Goal: Task Accomplishment & Management: Use online tool/utility

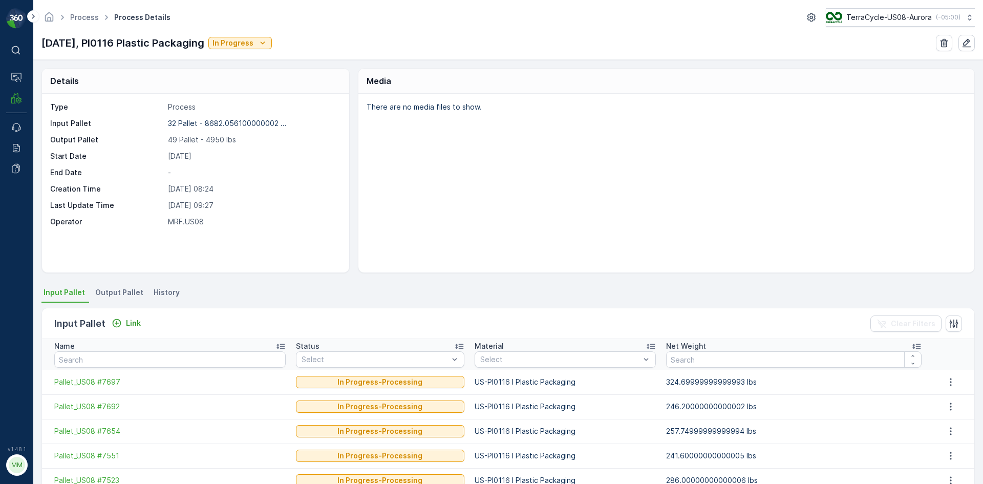
click at [134, 331] on div "Input Pallet Link Clear Filters" at bounding box center [508, 323] width 932 height 31
click at [134, 324] on p "Link" at bounding box center [133, 323] width 15 height 10
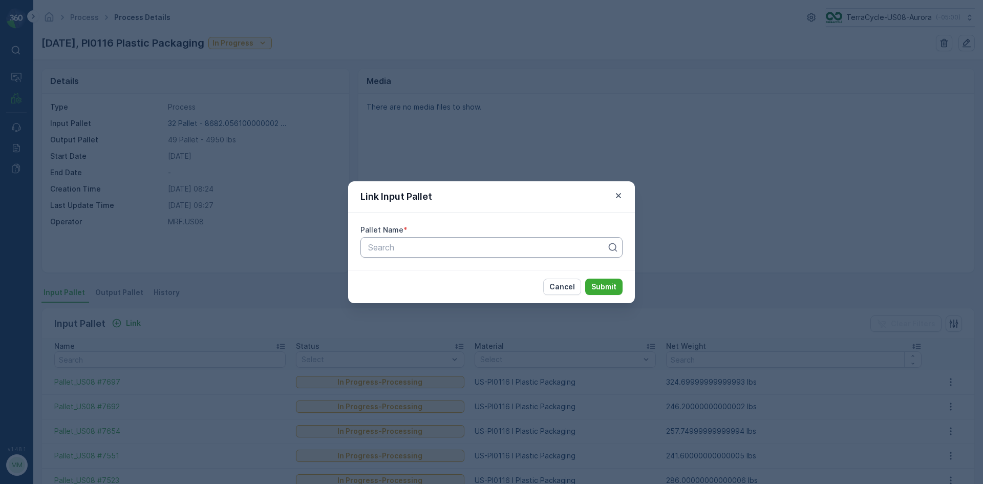
click at [381, 248] on div at bounding box center [487, 247] width 241 height 9
type input "5684"
click at [422, 286] on span "Pallet_US08 #5684" at bounding box center [403, 289] width 74 height 9
click at [608, 290] on p "Submit" at bounding box center [603, 286] width 25 height 10
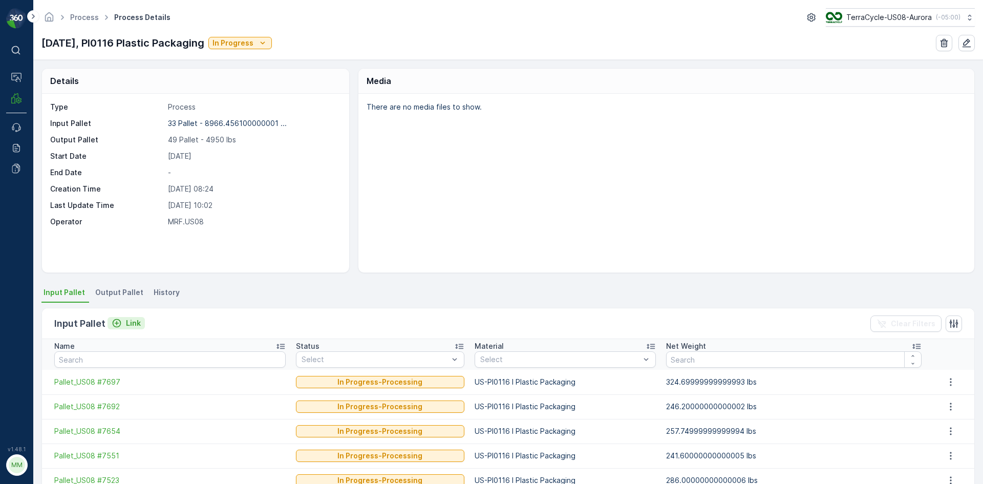
click at [113, 327] on icon "Link" at bounding box center [117, 323] width 10 height 10
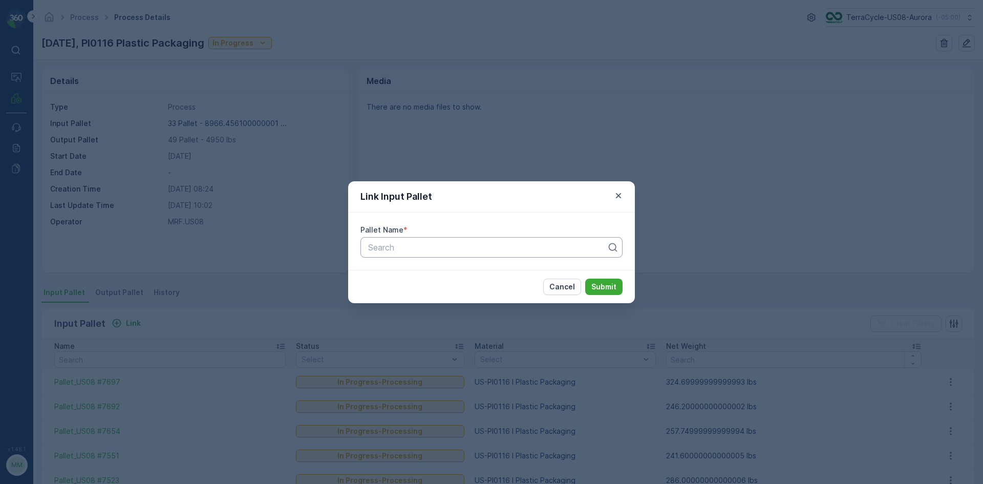
click at [572, 251] on div at bounding box center [487, 247] width 241 height 9
type input "7094"
click at [458, 288] on div "Pallet_US08 #7094" at bounding box center [491, 289] width 250 height 9
click at [612, 284] on p "Submit" at bounding box center [603, 286] width 25 height 10
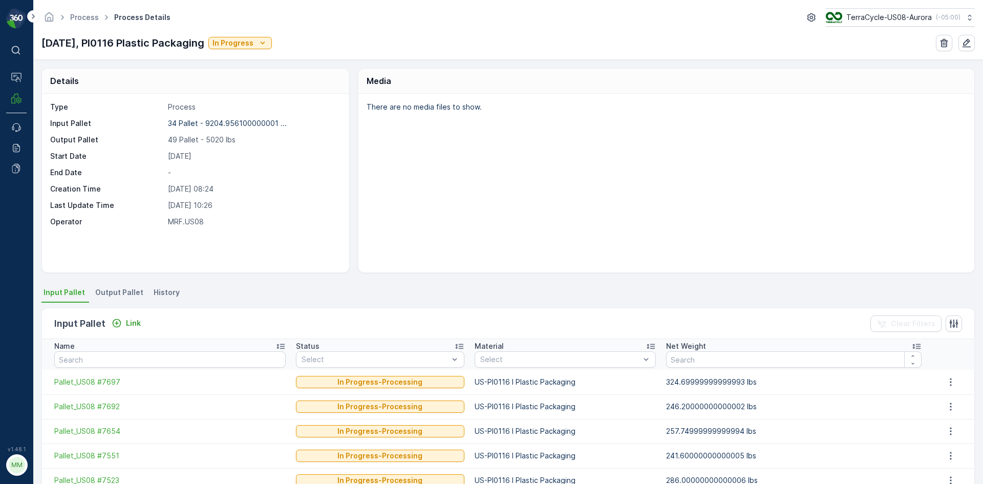
click at [126, 292] on span "Output Pallet" at bounding box center [119, 292] width 48 height 10
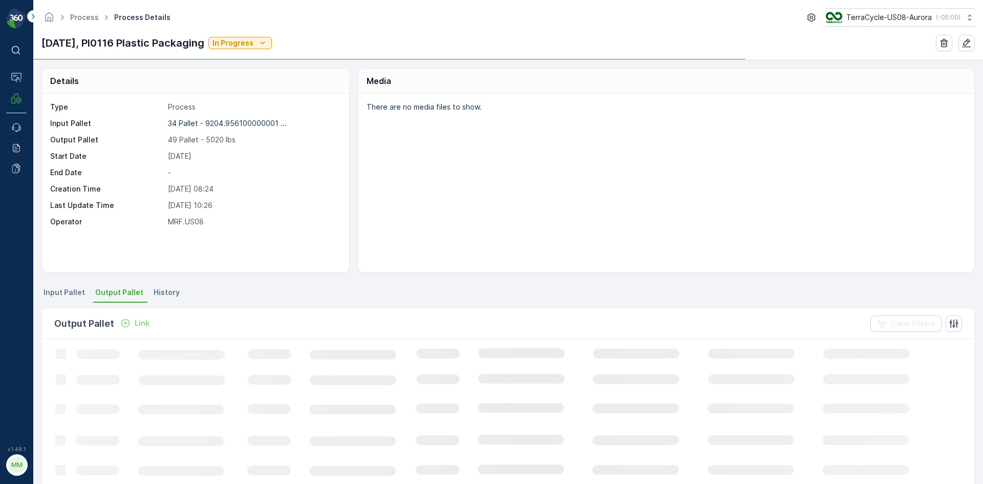
click at [141, 324] on p "Link" at bounding box center [142, 323] width 15 height 10
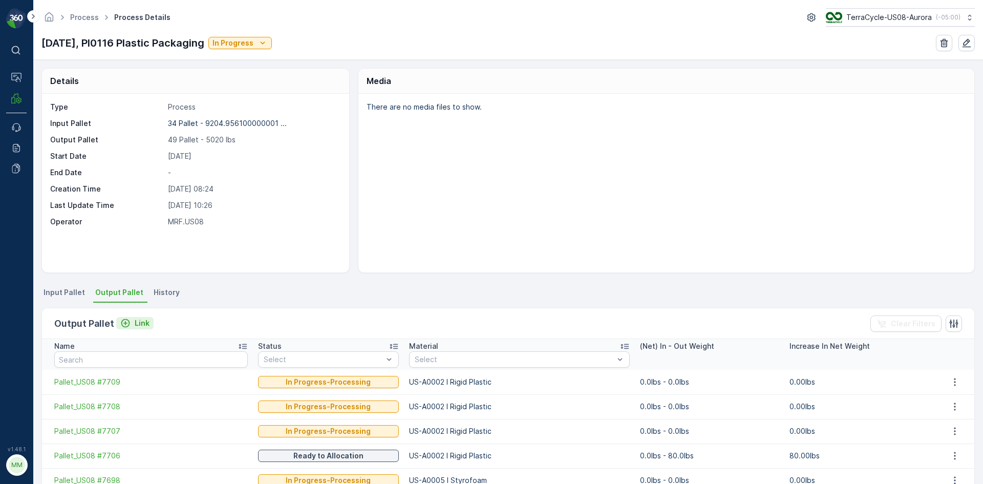
click at [128, 326] on icon "Link" at bounding box center [125, 323] width 10 height 10
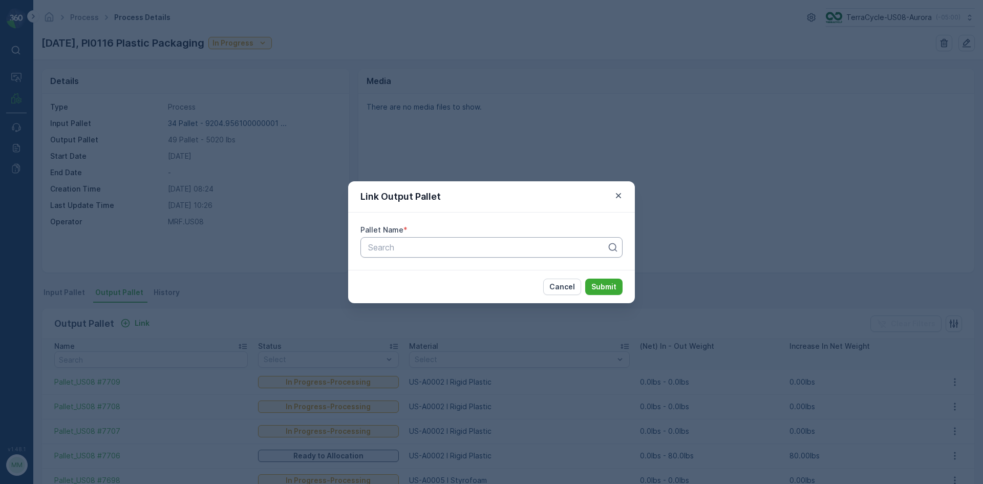
click at [466, 250] on div at bounding box center [487, 247] width 241 height 9
type input "7705"
click at [448, 271] on div "Pallet_US08 #7705" at bounding box center [491, 272] width 250 height 9
click at [600, 282] on p "Submit" at bounding box center [603, 286] width 25 height 10
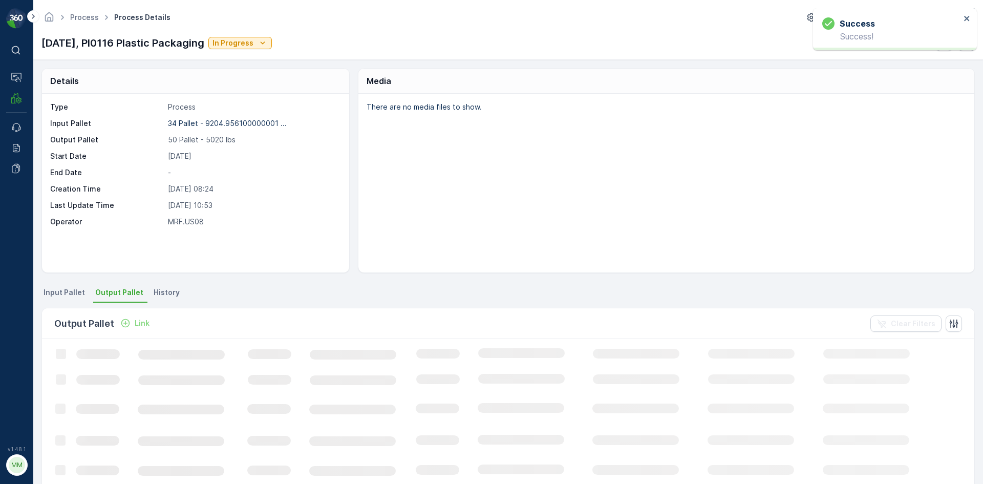
click at [143, 322] on p "Link" at bounding box center [142, 323] width 15 height 10
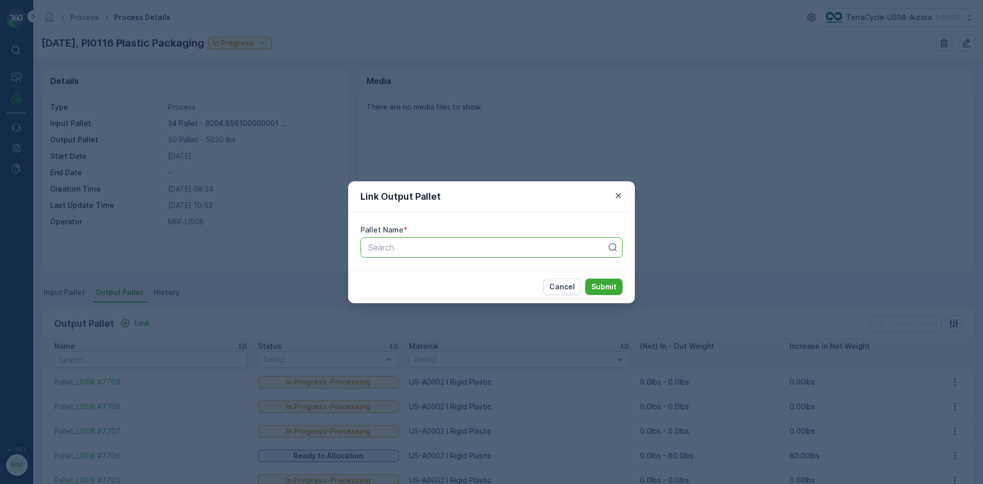
click at [494, 249] on div at bounding box center [487, 247] width 241 height 9
type input "7704"
click at [445, 272] on div "Pallet_US08 #7704" at bounding box center [491, 272] width 250 height 9
click at [607, 288] on p "Submit" at bounding box center [603, 286] width 25 height 10
